Goal: Transaction & Acquisition: Download file/media

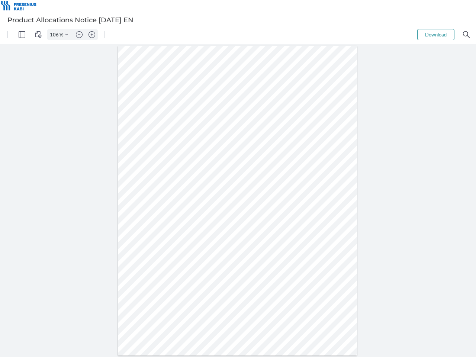
click at [22, 35] on img "Panel" at bounding box center [22, 34] width 7 height 7
click at [38, 35] on img "View Controls" at bounding box center [38, 34] width 7 height 7
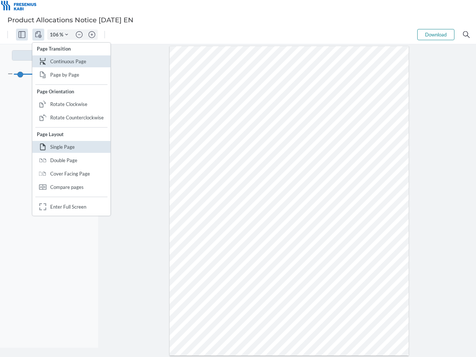
click at [55, 35] on input "106" at bounding box center [54, 34] width 12 height 7
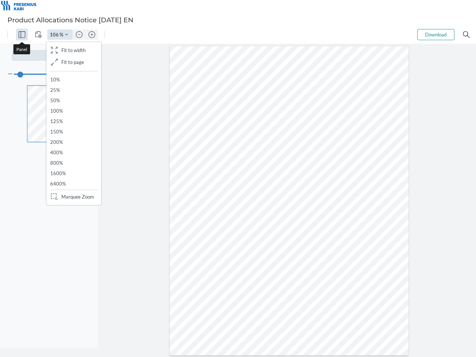
click at [67, 35] on img "Zoom Controls" at bounding box center [66, 34] width 3 height 3
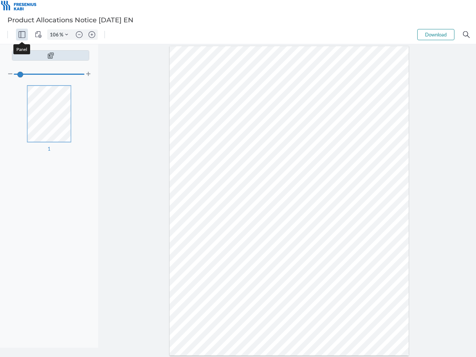
click at [79, 35] on img "Zoom out" at bounding box center [79, 34] width 7 height 7
click at [92, 35] on img "Zoom in" at bounding box center [91, 34] width 7 height 7
type input "106"
click at [436, 35] on button "Download" at bounding box center [435, 34] width 37 height 11
click at [466, 35] on img "Search" at bounding box center [466, 34] width 7 height 7
